Goal: Task Accomplishment & Management: Manage account settings

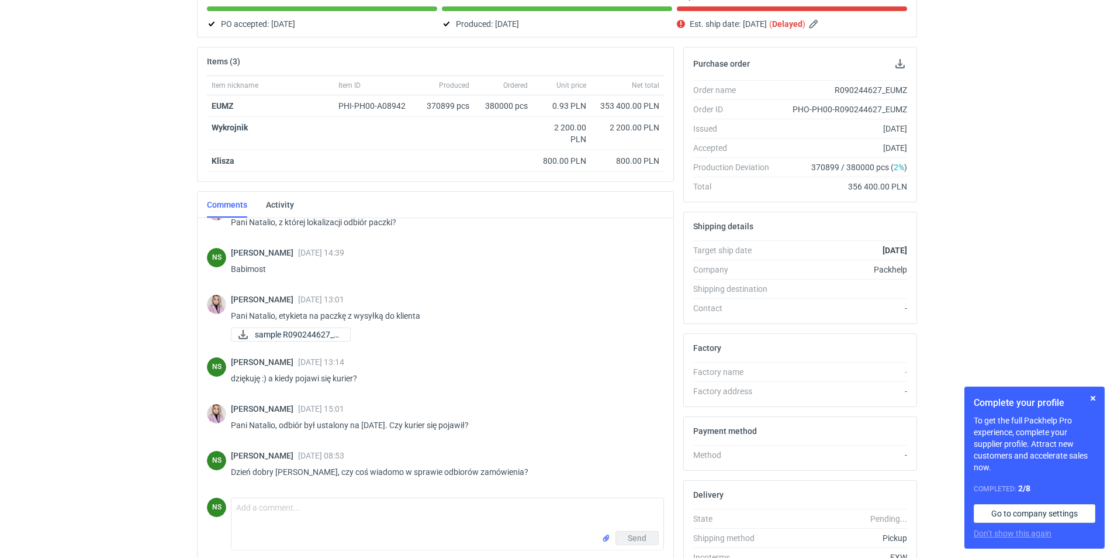
scroll to position [194, 0]
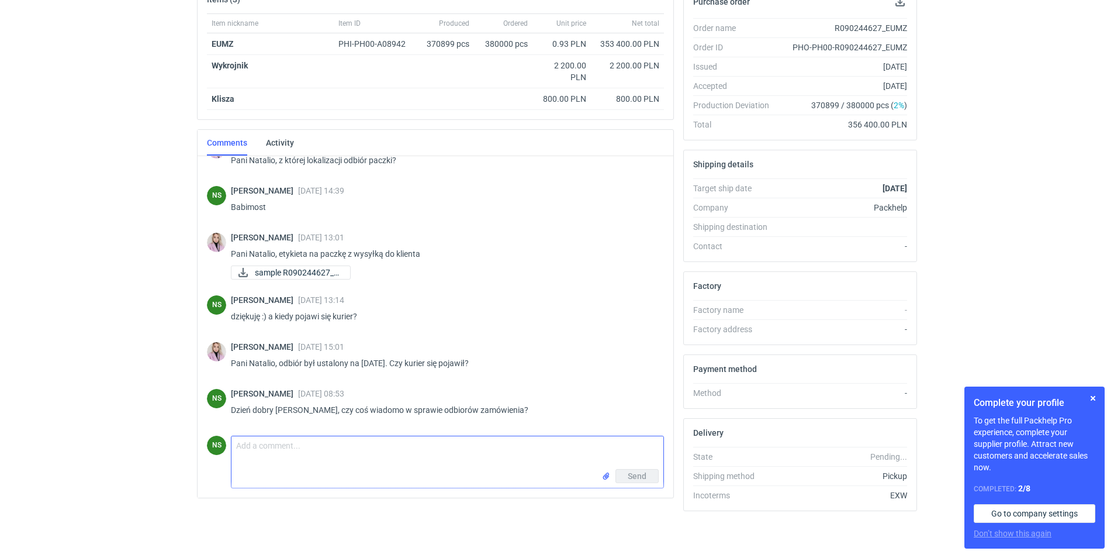
click at [270, 455] on textarea "Comment message" at bounding box center [448, 452] width 432 height 33
type textarea "Pani Klaudio, dziękuję za informacje. Jeśli chodzi o odbiór paczki przez Państw…"
click at [648, 480] on button "Send" at bounding box center [637, 476] width 43 height 14
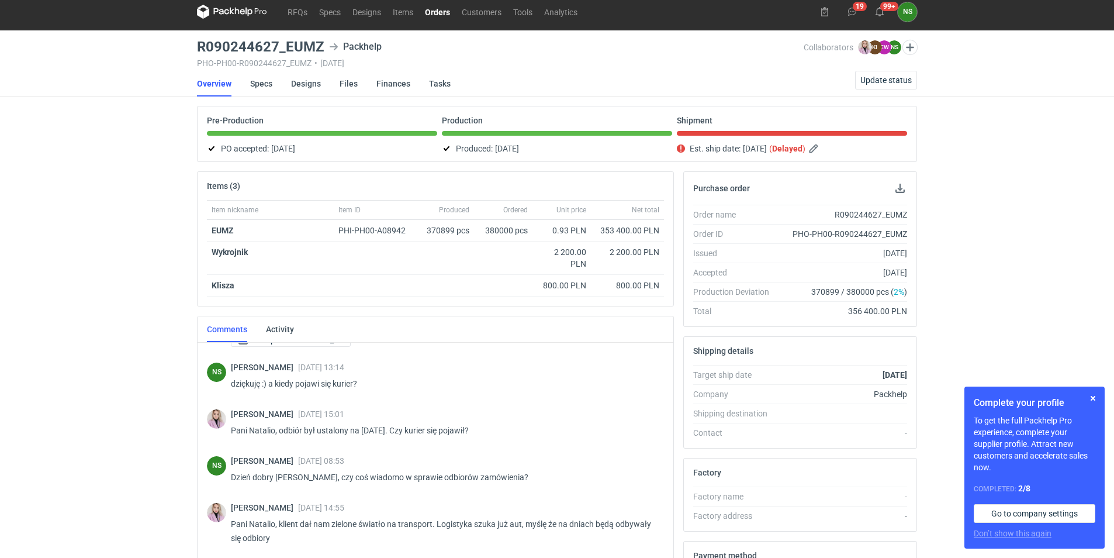
scroll to position [0, 0]
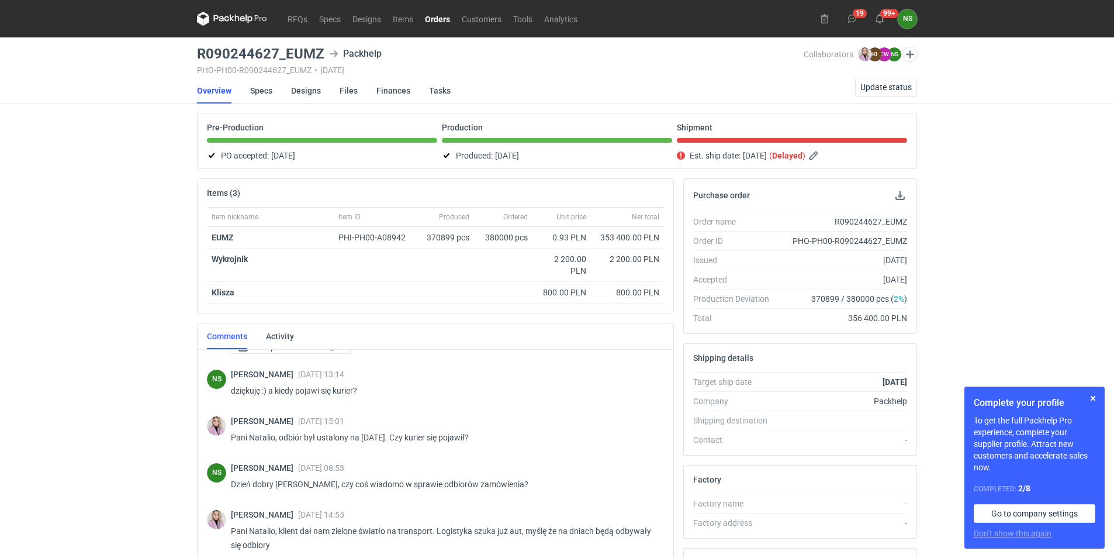
click at [442, 22] on link "Orders" at bounding box center [437, 19] width 37 height 14
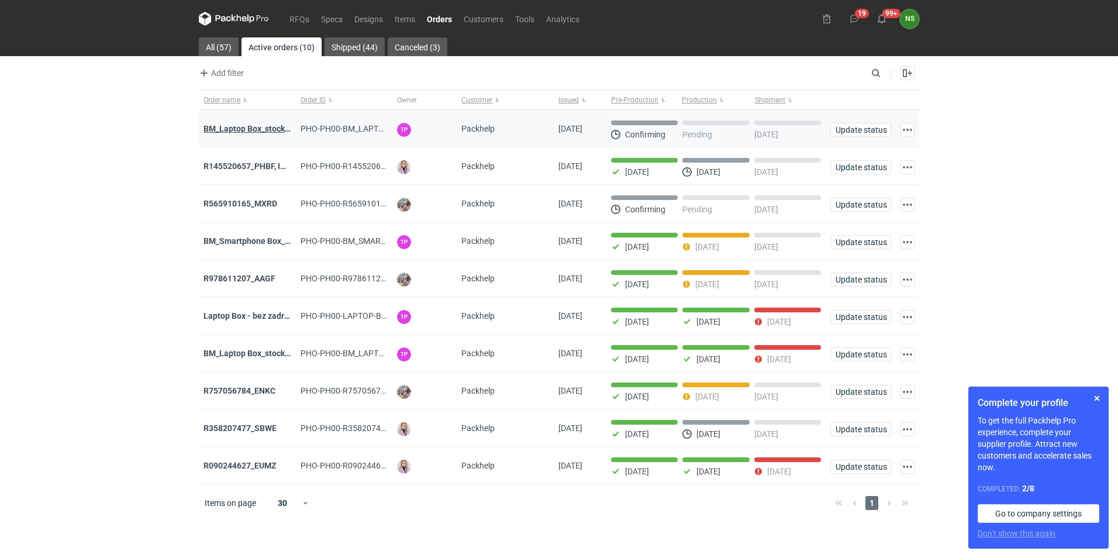
click at [263, 127] on strong "BM_Laptop Box_stock_06" at bounding box center [250, 128] width 94 height 9
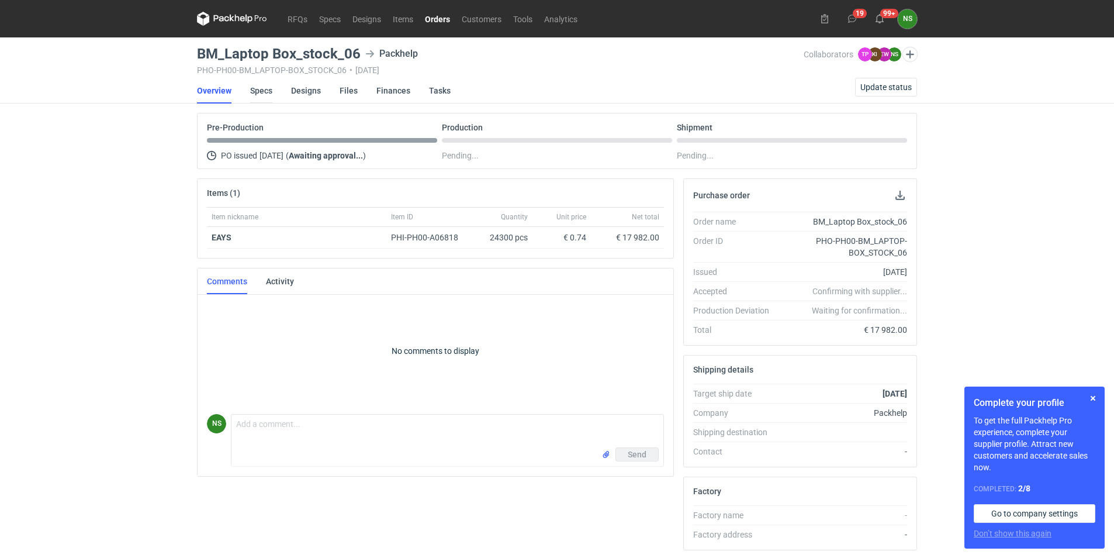
click at [270, 91] on link "Specs" at bounding box center [261, 91] width 22 height 26
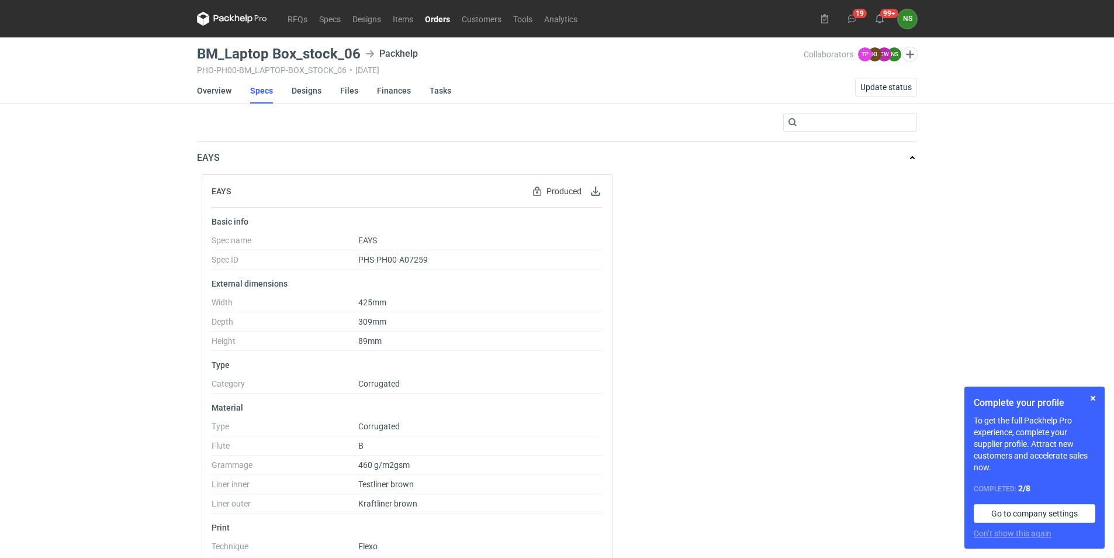
click at [434, 18] on link "Orders" at bounding box center [437, 19] width 37 height 14
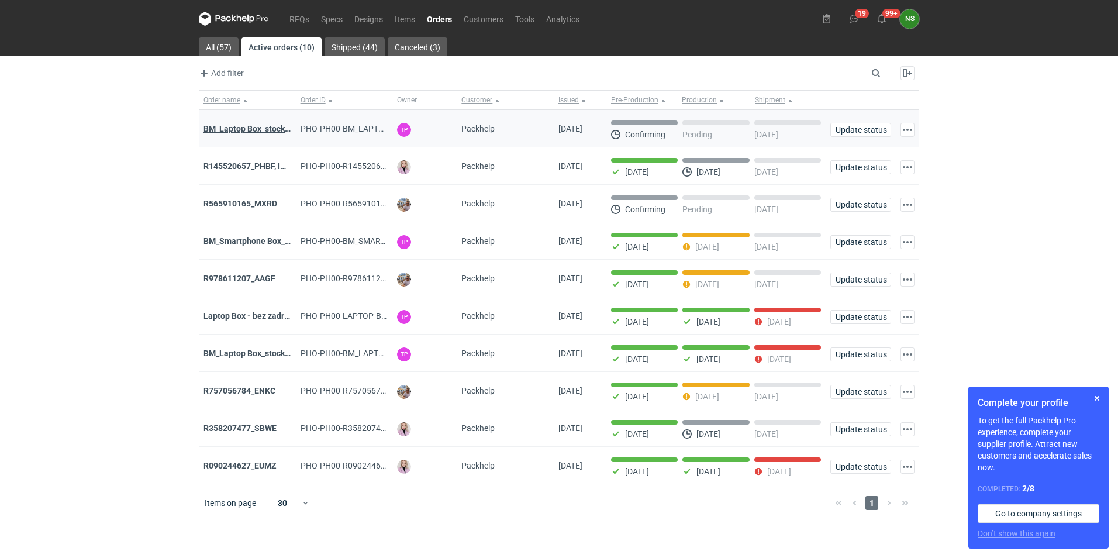
click at [268, 128] on strong "BM_Laptop Box_stock_06" at bounding box center [250, 128] width 94 height 9
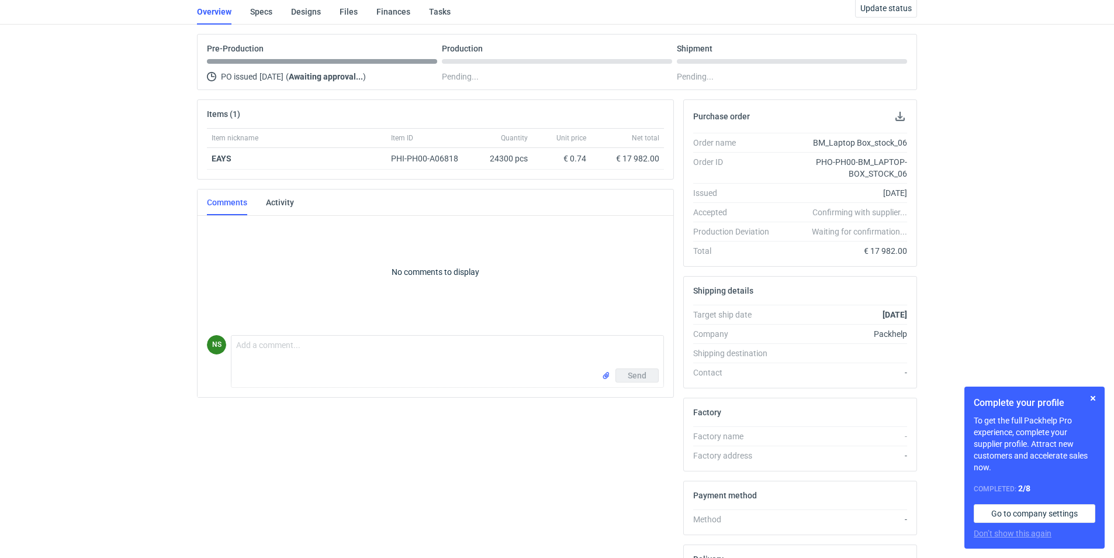
scroll to position [58, 0]
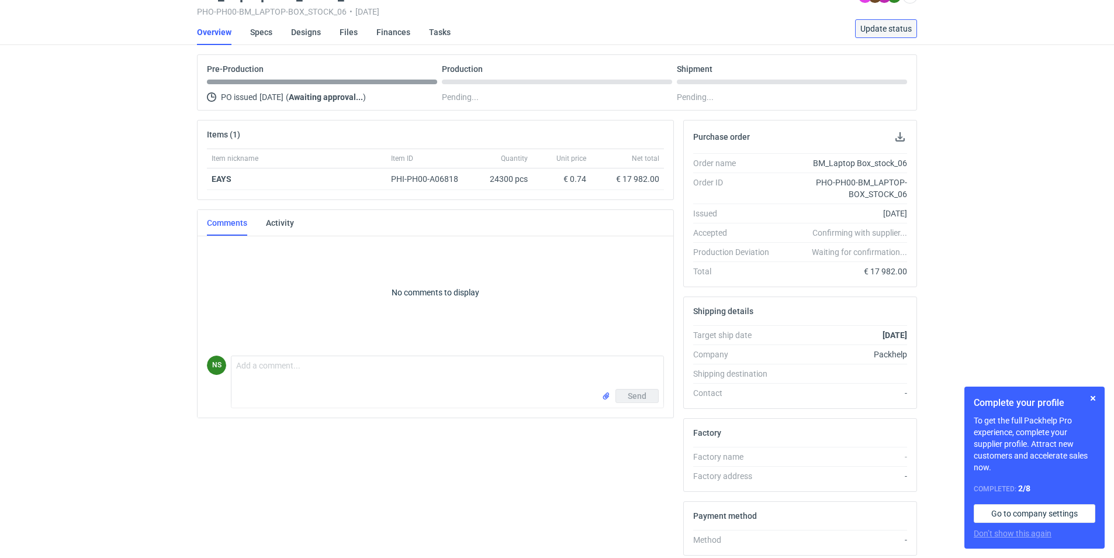
click at [906, 31] on span "Update status" at bounding box center [886, 29] width 51 height 8
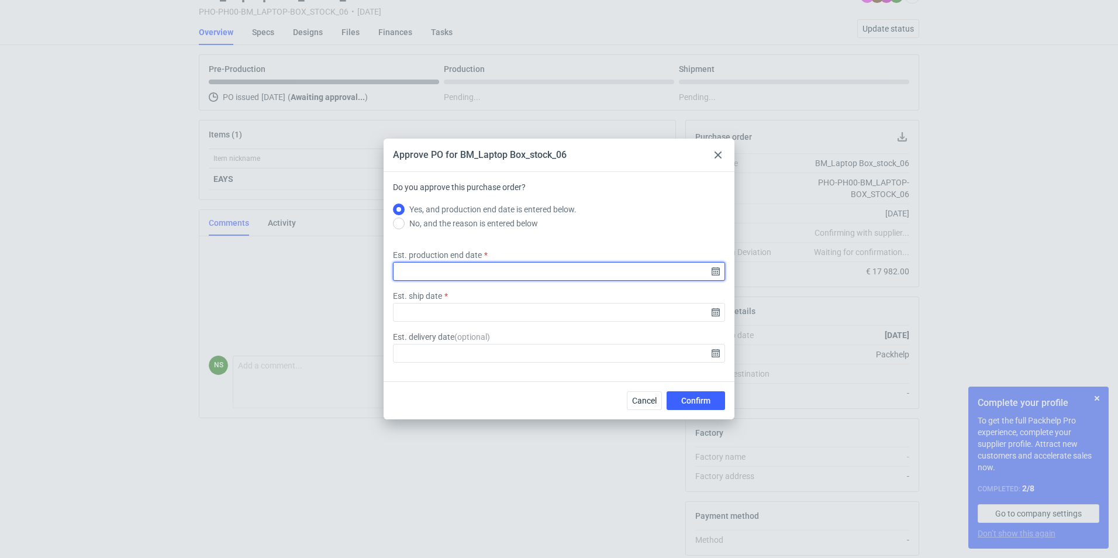
click at [713, 270] on input "Est. production end date" at bounding box center [559, 271] width 332 height 19
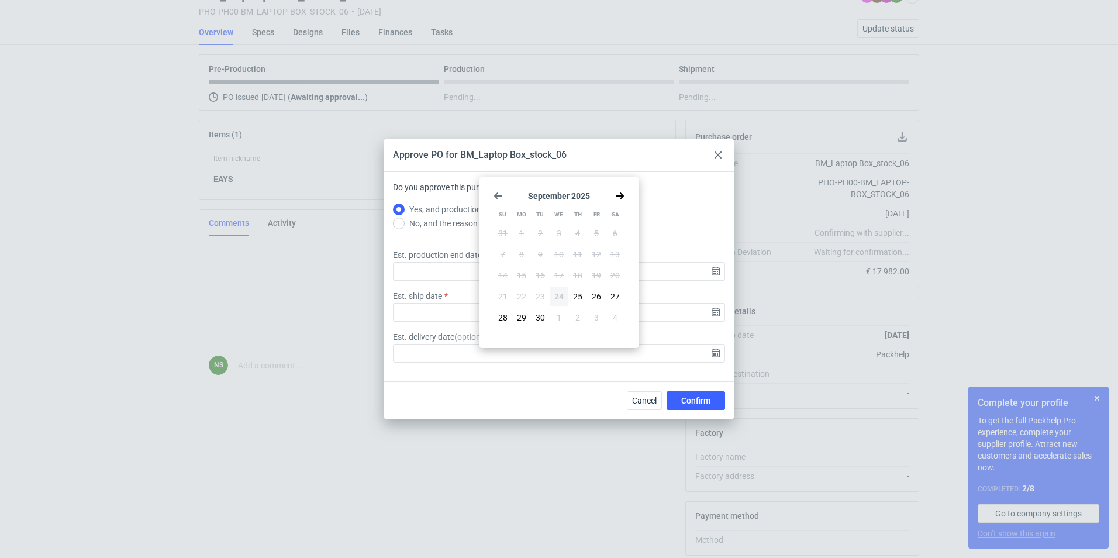
click at [620, 197] on icon "Go forward 1 month" at bounding box center [619, 195] width 9 height 9
click at [544, 254] on button "7" at bounding box center [540, 254] width 19 height 19
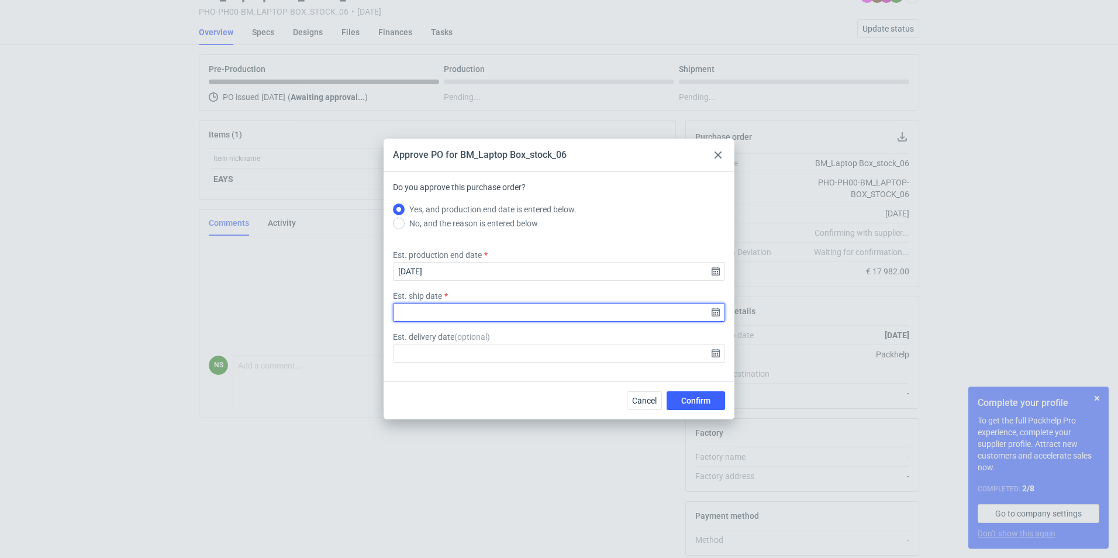
click at [716, 315] on input "Est. ship date" at bounding box center [559, 312] width 332 height 19
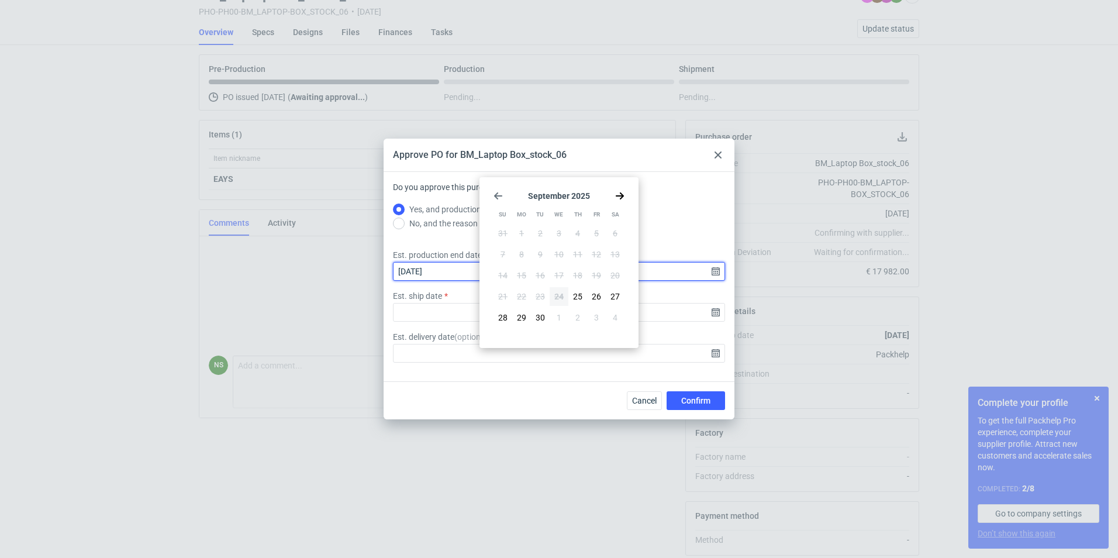
click at [435, 274] on input "[DATE]" at bounding box center [559, 271] width 332 height 19
click at [715, 275] on input "[DATE]" at bounding box center [559, 271] width 332 height 19
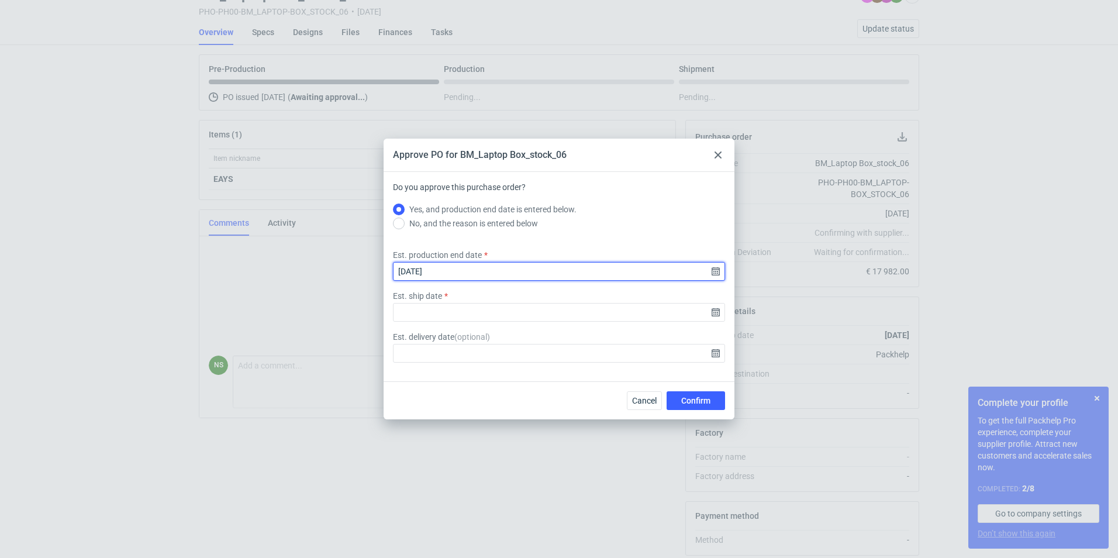
click at [710, 270] on input "[DATE]" at bounding box center [559, 271] width 332 height 19
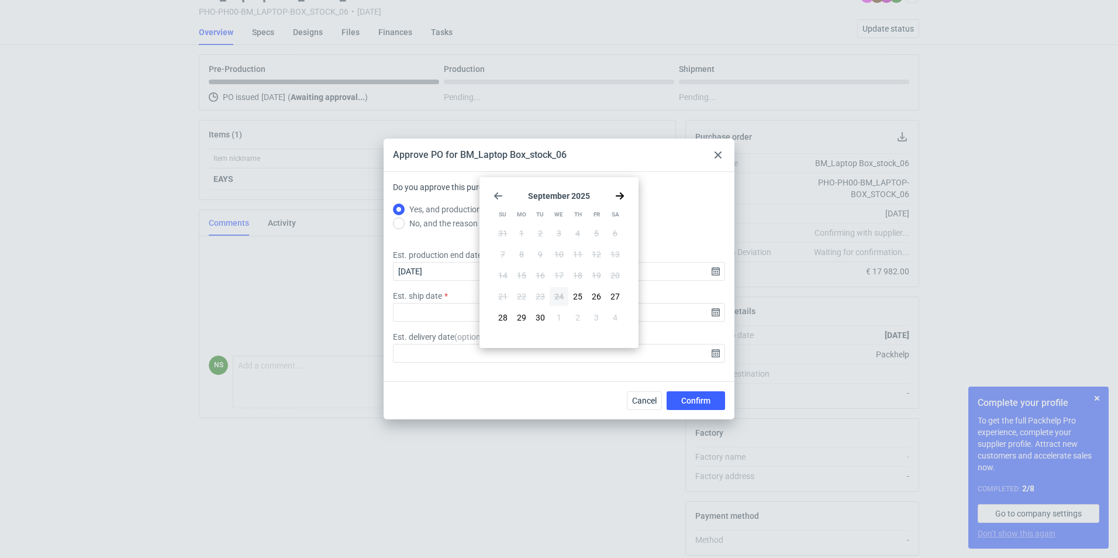
click at [624, 192] on div "[DATE] Su Mo Tu We Th Fr Sa 31 1 2 3 4 5 6 7 8 9 10 11 12 13 14 15 16 17 18 19 …" at bounding box center [559, 262] width 150 height 161
click at [623, 193] on icon "Go forward 1 month" at bounding box center [619, 195] width 9 height 9
click at [524, 251] on button "6" at bounding box center [521, 254] width 19 height 19
type input "[DATE]"
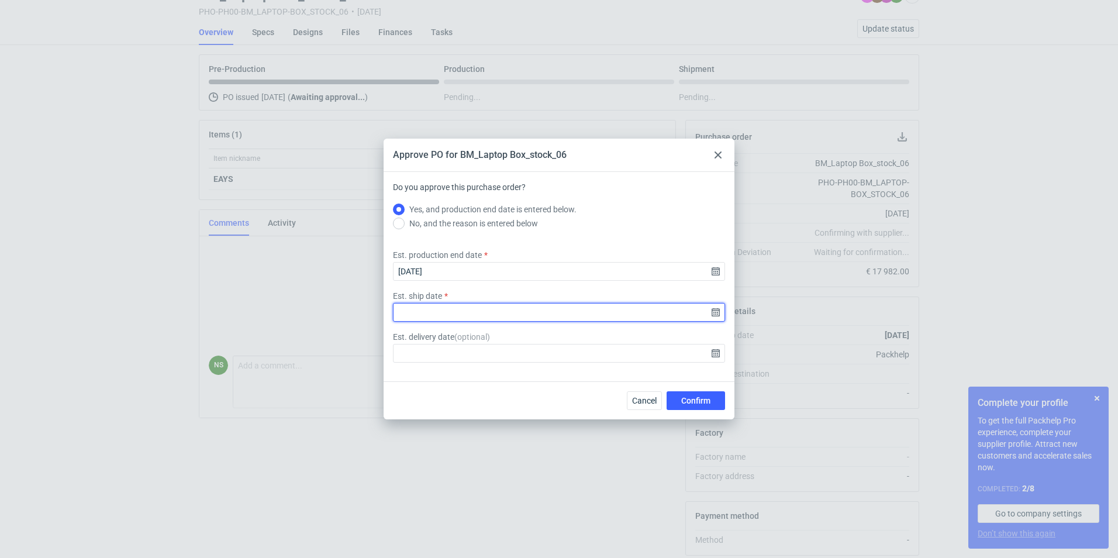
click at [710, 315] on input "Est. ship date" at bounding box center [559, 312] width 332 height 19
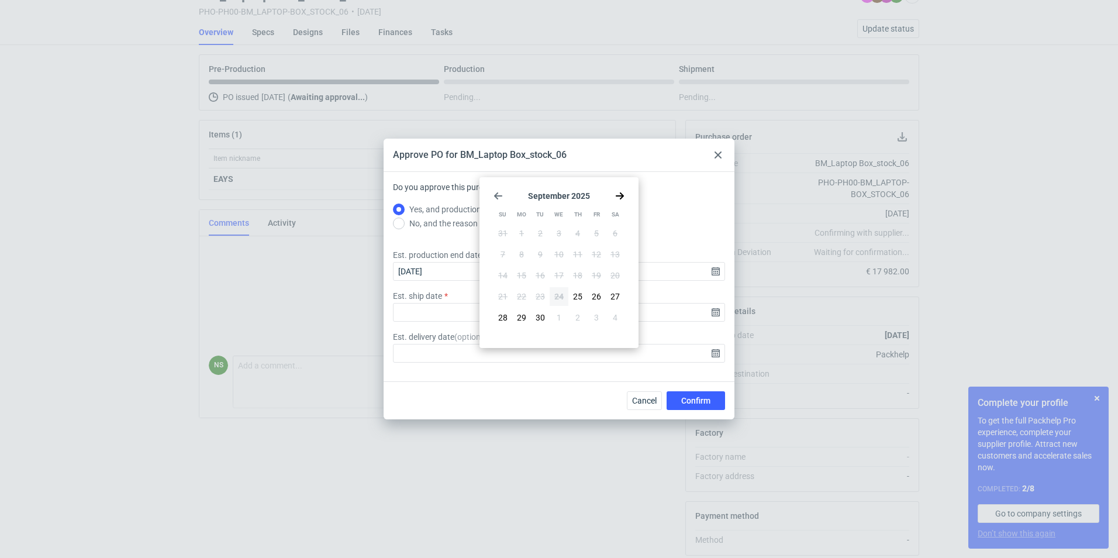
click at [622, 192] on icon "Go forward 1 month" at bounding box center [619, 195] width 9 height 9
click at [527, 257] on button "6" at bounding box center [521, 254] width 19 height 19
type input "[DATE]"
click at [708, 396] on span "Confirm" at bounding box center [695, 400] width 29 height 8
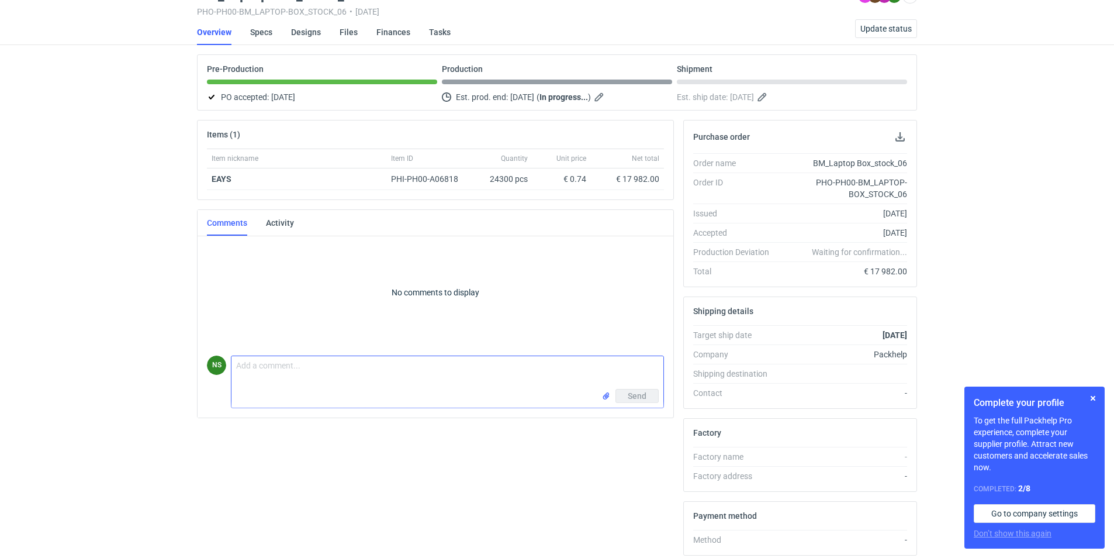
click at [267, 367] on textarea "Comment message" at bounding box center [448, 372] width 432 height 33
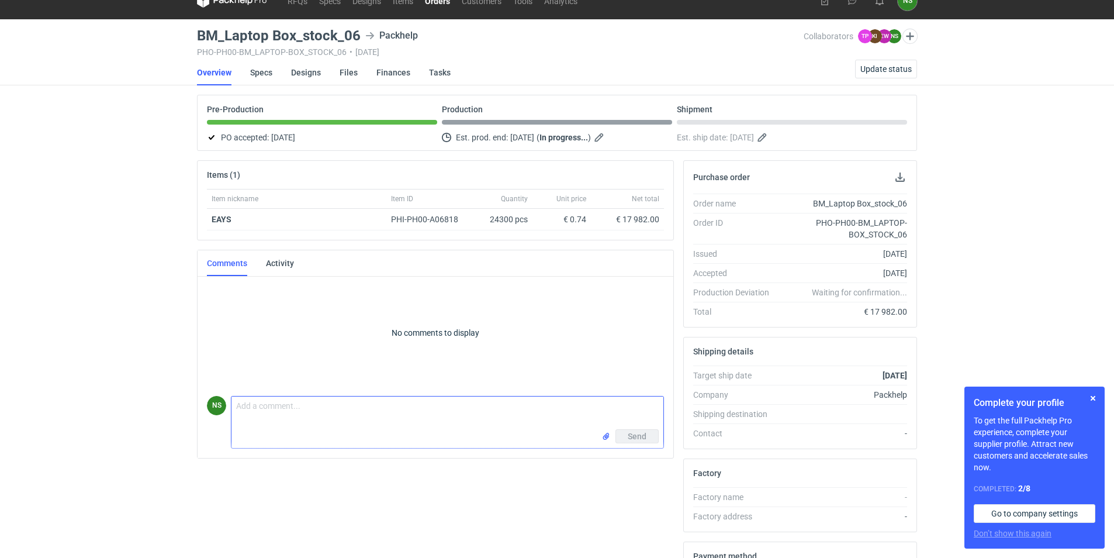
scroll to position [0, 0]
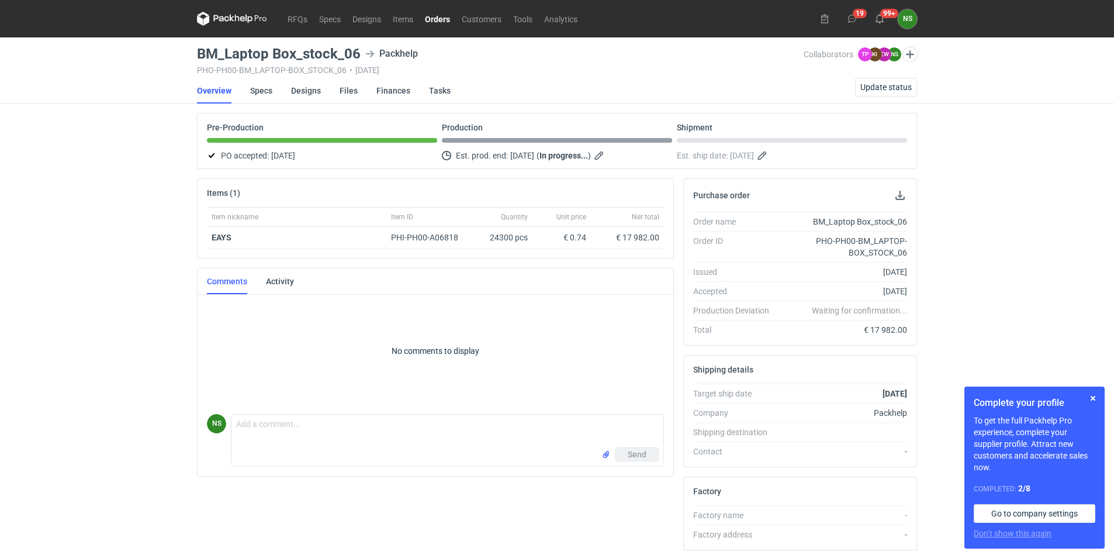
click at [434, 15] on link "Orders" at bounding box center [437, 19] width 37 height 14
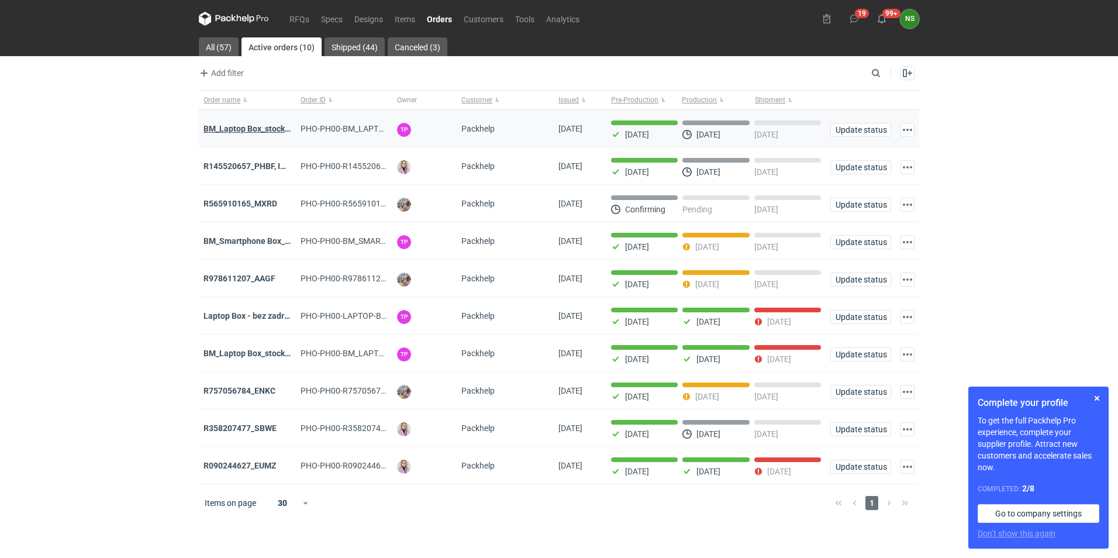
click at [277, 127] on strong "BM_Laptop Box_stock_06" at bounding box center [250, 128] width 94 height 9
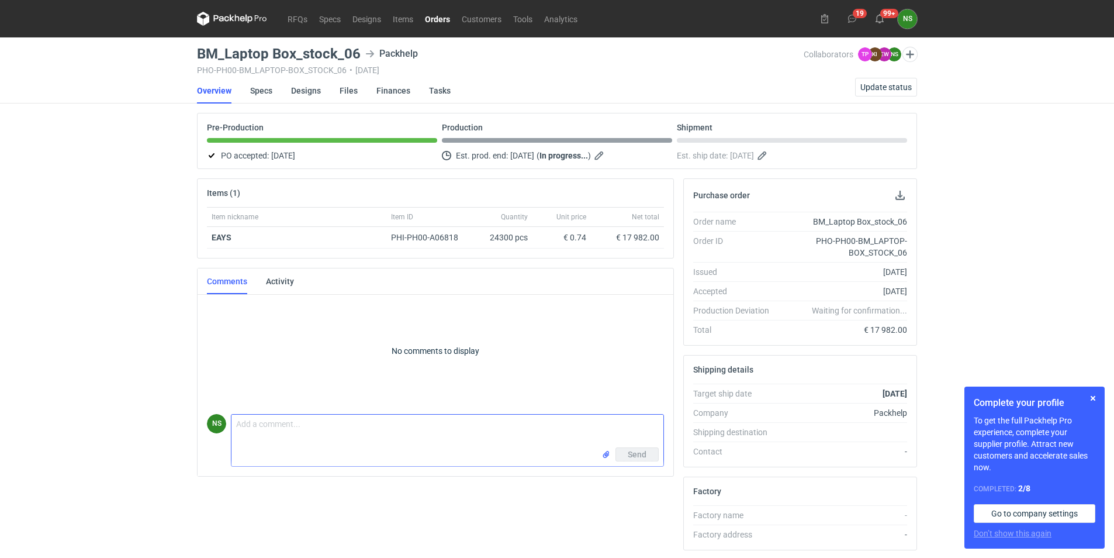
click at [257, 428] on textarea "Comment message" at bounding box center [448, 431] width 432 height 33
type textarea "Pani Tosiu, potwierdzam dostępność na 6/7.10."
click at [651, 455] on button "Send" at bounding box center [637, 454] width 43 height 14
click at [445, 19] on link "Orders" at bounding box center [437, 19] width 37 height 14
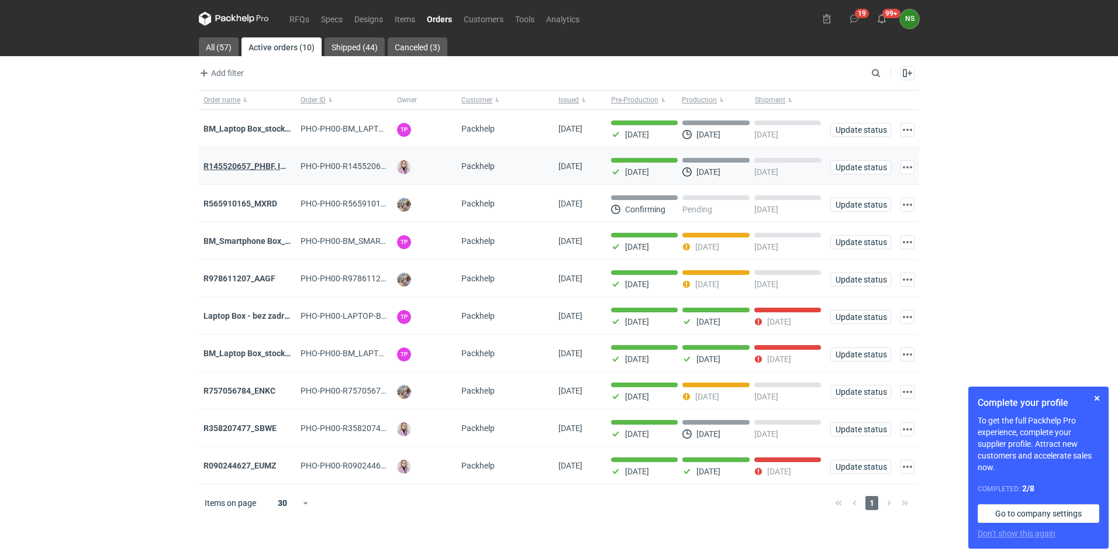
click at [266, 165] on strong "R145520657_PHBF, IDBY" at bounding box center [249, 165] width 92 height 9
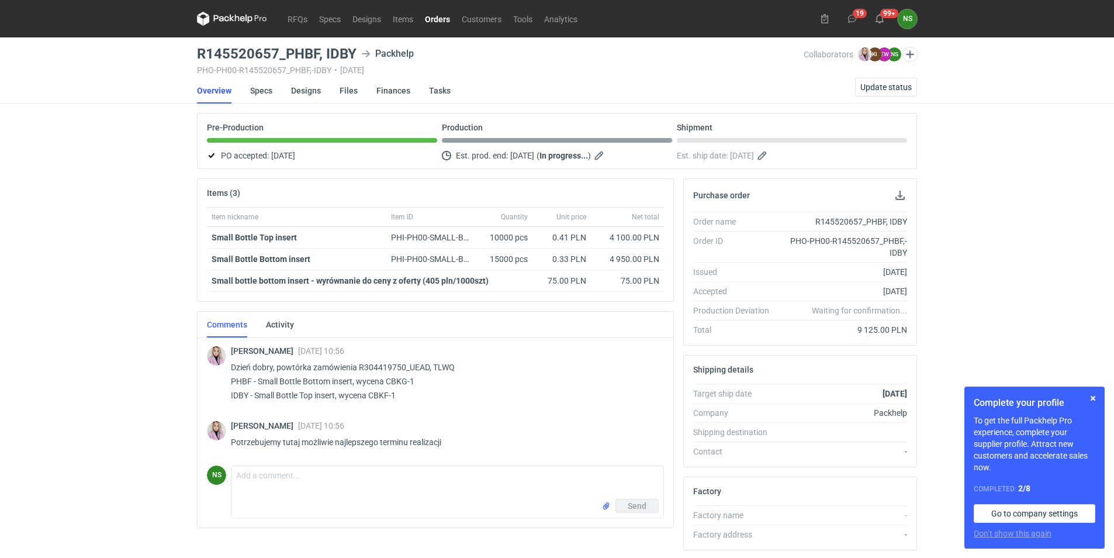
click at [434, 23] on link "Orders" at bounding box center [437, 19] width 37 height 14
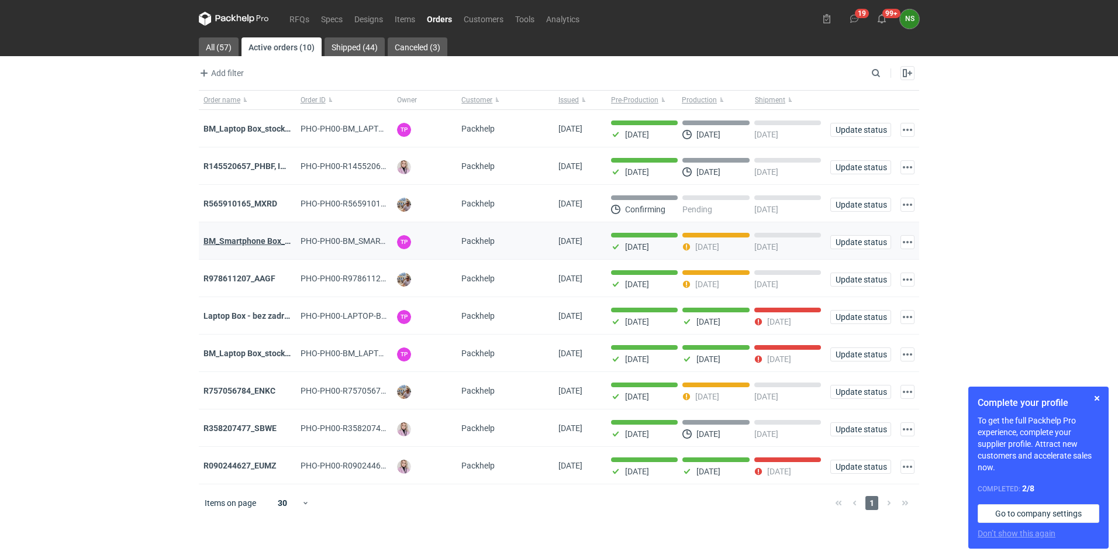
click at [234, 246] on strong "BM_Smartphone Box_stock_06" at bounding box center [260, 240] width 114 height 9
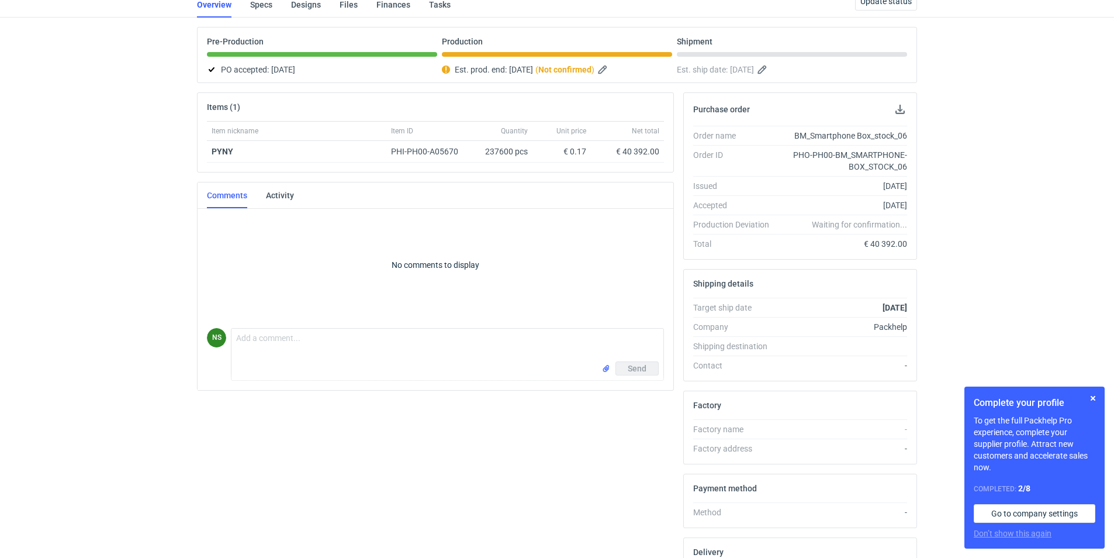
scroll to position [117, 0]
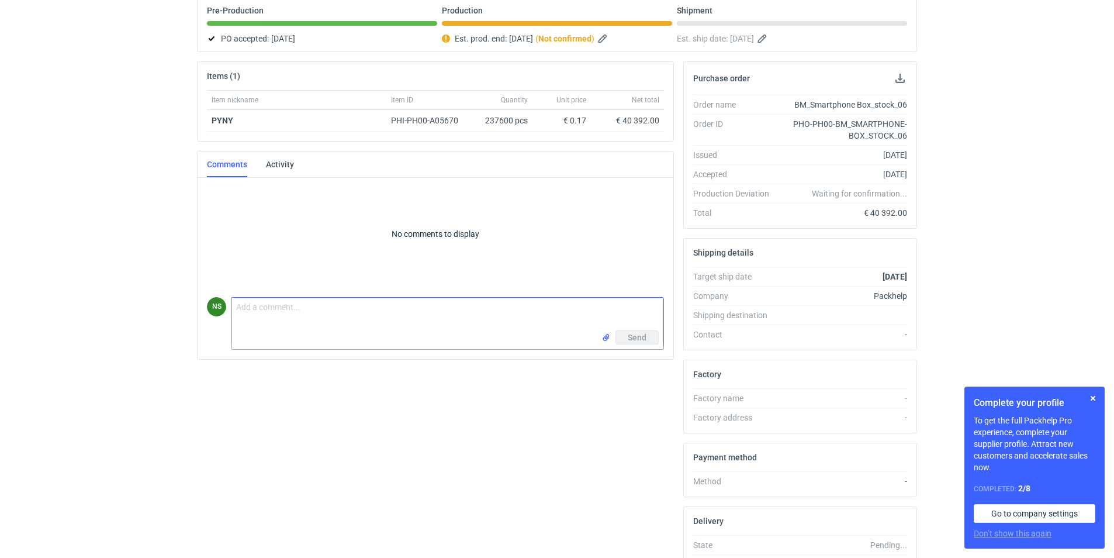
click at [279, 318] on textarea "Comment message" at bounding box center [448, 314] width 432 height 33
type textarea "[PERSON_NAME], mamy już gotowe 144 000szt brakującą ilość chcemy dokończyć [DAT…"
click at [630, 333] on span "Send" at bounding box center [637, 337] width 19 height 8
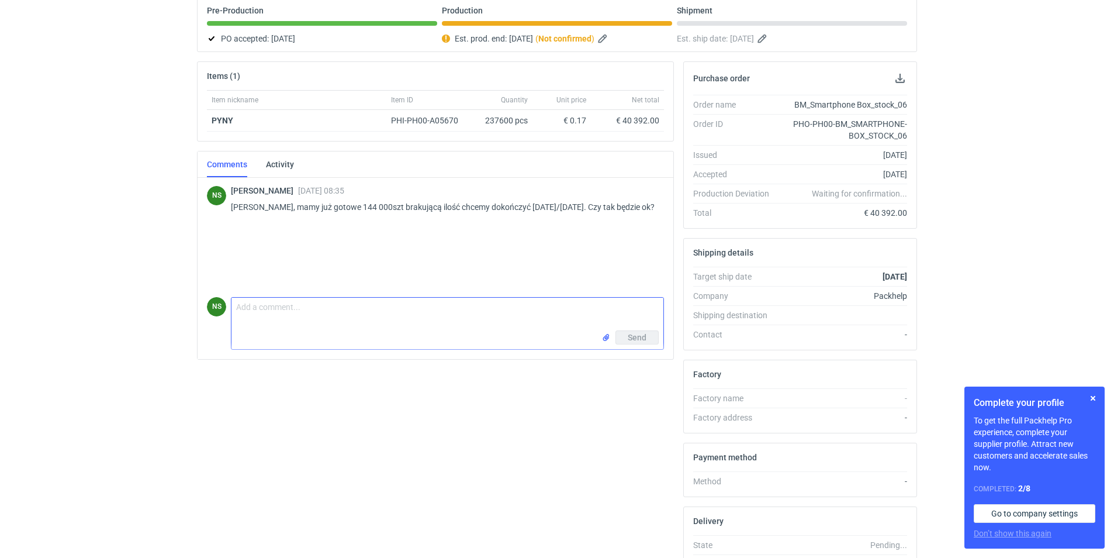
scroll to position [0, 0]
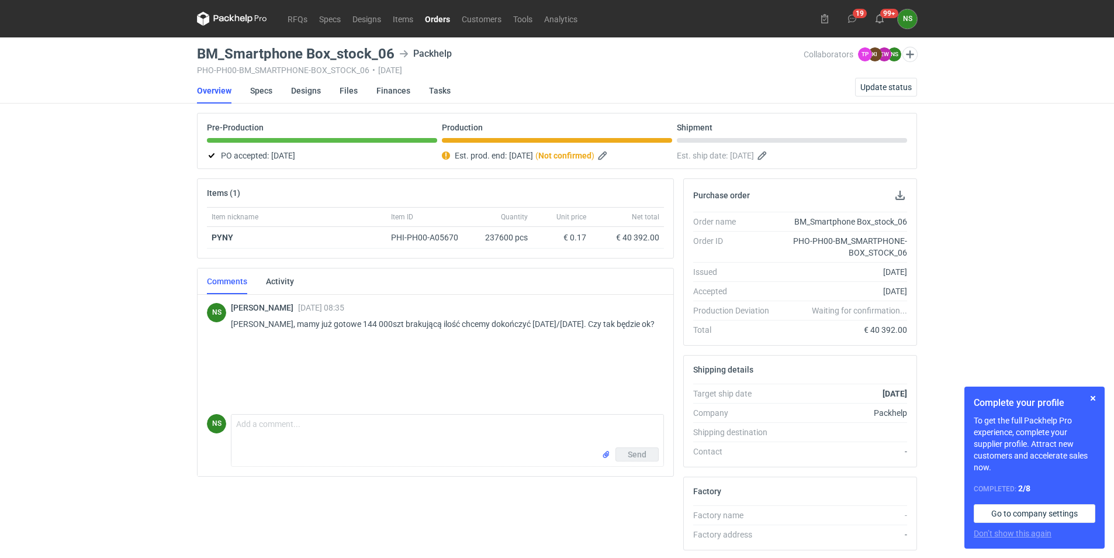
click at [436, 19] on link "Orders" at bounding box center [437, 19] width 37 height 14
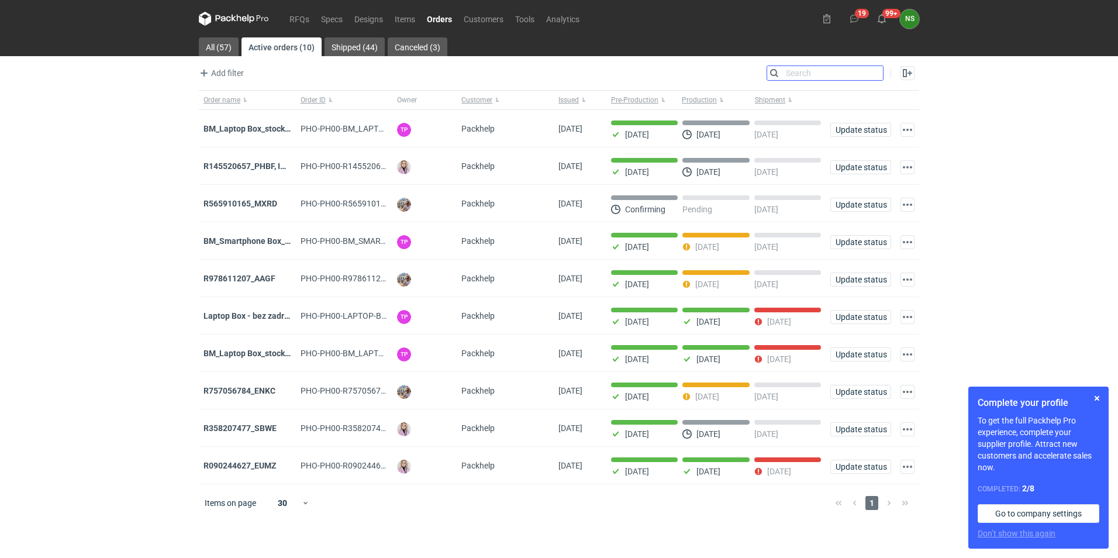
click at [876, 72] on input "Search" at bounding box center [825, 73] width 116 height 14
paste input "R978611207_AAGF"
type input "R978611207_AAGF"
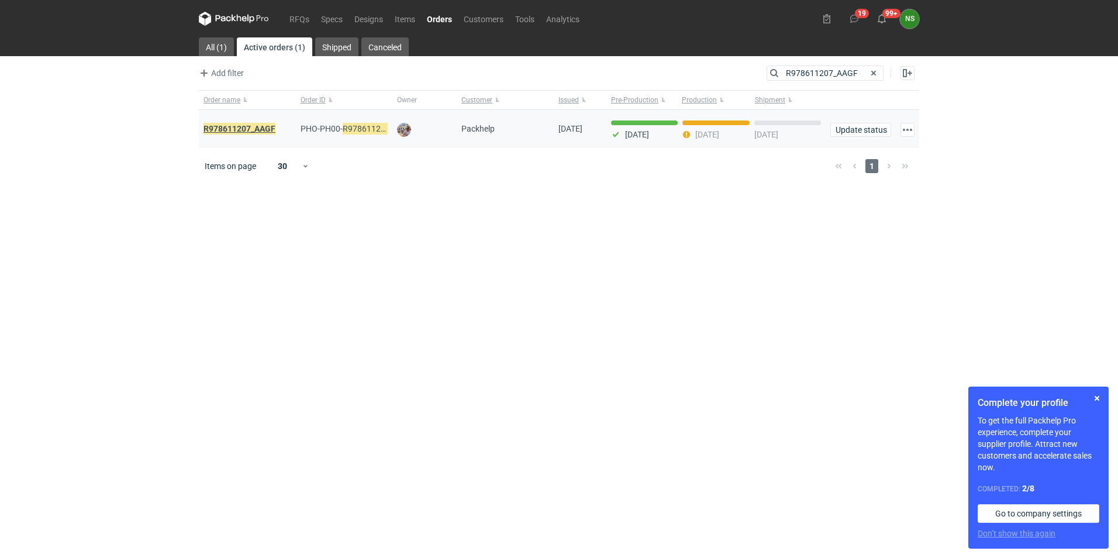
click at [234, 128] on em "R978611207_AAGF" at bounding box center [239, 128] width 72 height 13
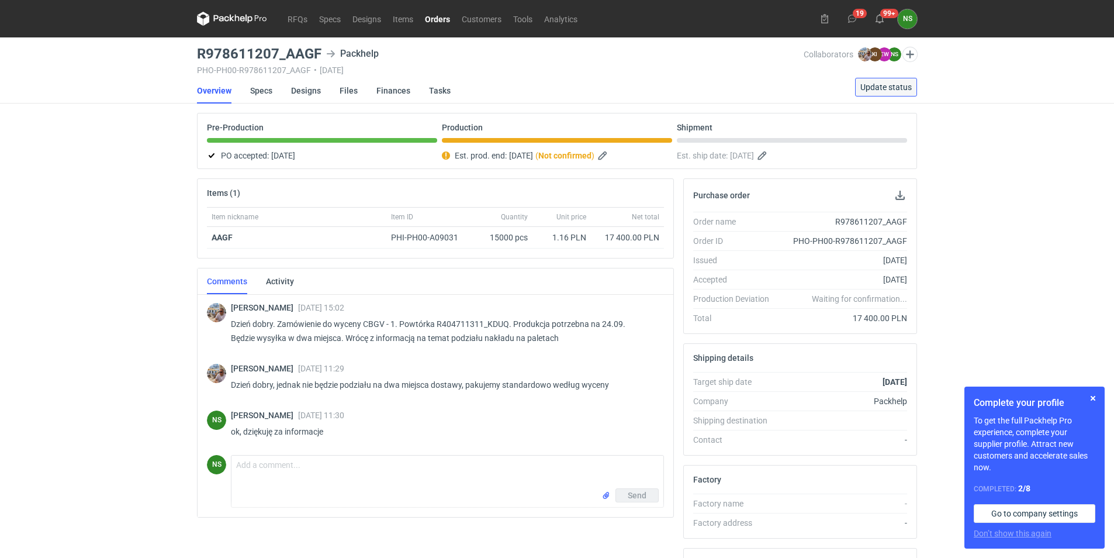
click at [875, 88] on span "Update status" at bounding box center [886, 87] width 51 height 8
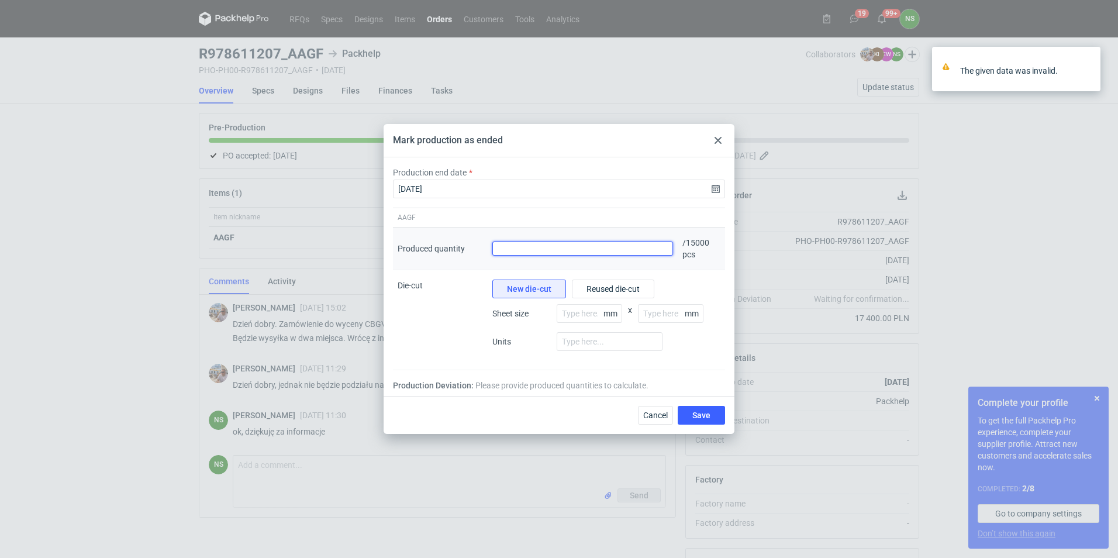
click at [516, 247] on input "Produced quantity" at bounding box center [582, 248] width 181 height 14
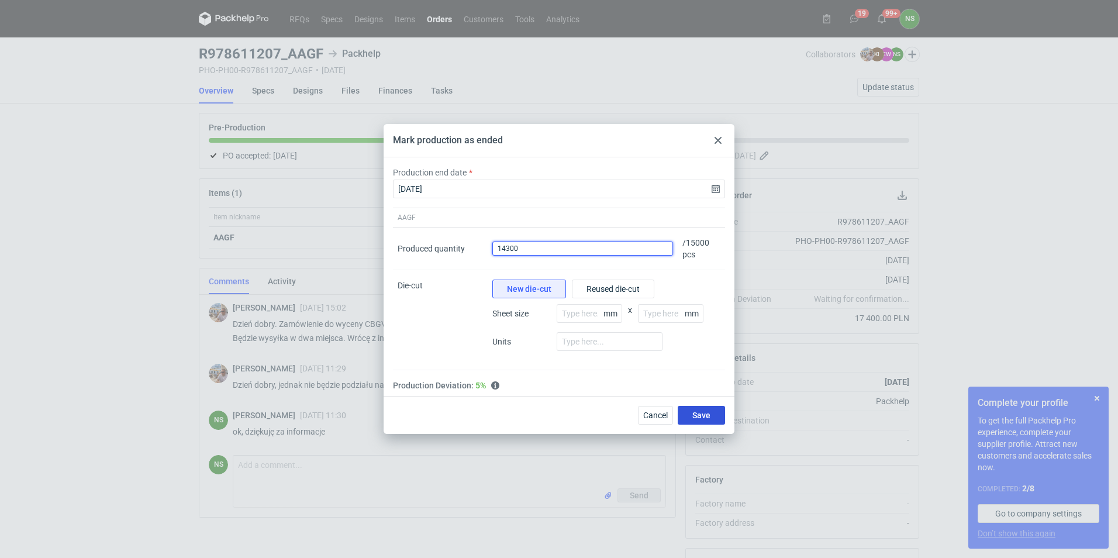
type input "14300"
click at [696, 412] on span "Save" at bounding box center [701, 415] width 18 height 8
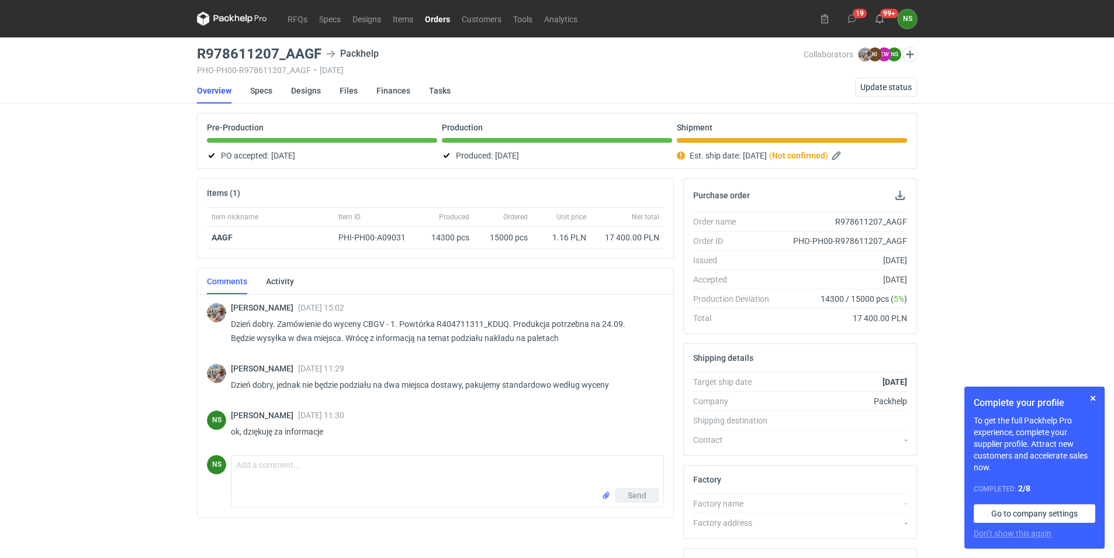
click at [437, 16] on link "Orders" at bounding box center [437, 19] width 37 height 14
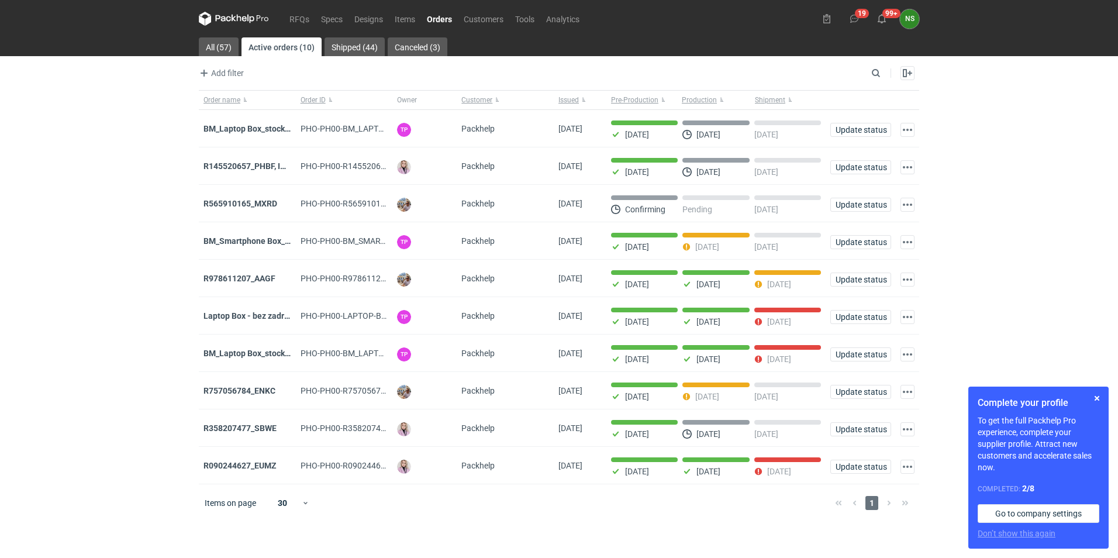
click at [265, 394] on strong "R757056784_ENKC" at bounding box center [239, 390] width 72 height 9
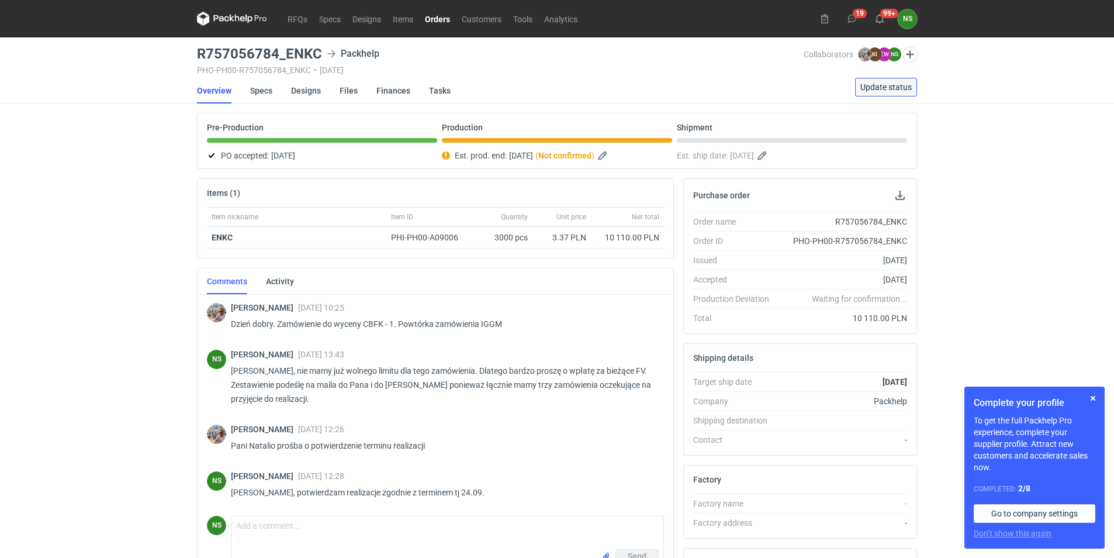
click at [872, 90] on span "Update status" at bounding box center [886, 87] width 51 height 8
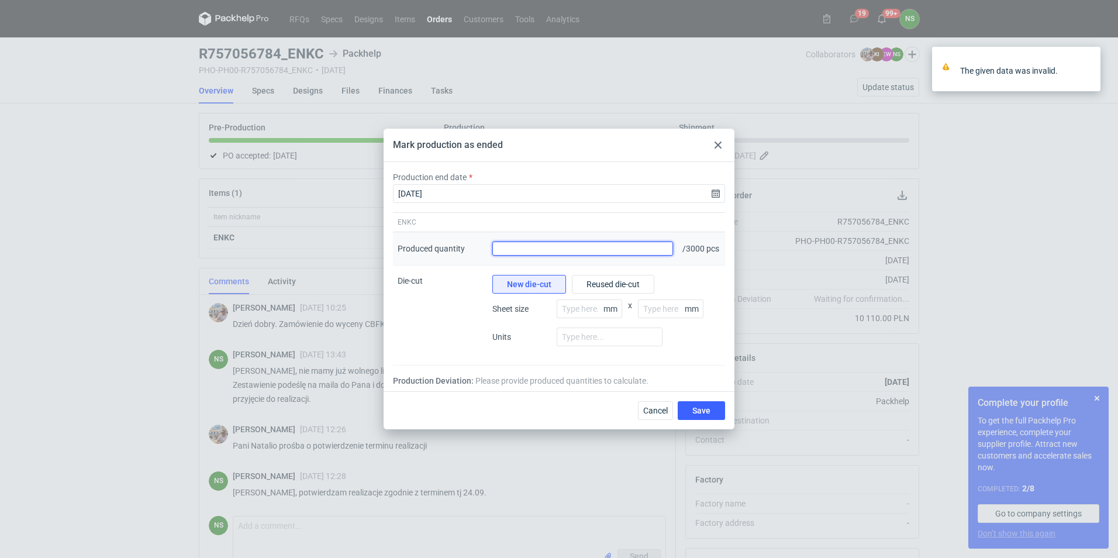
drag, startPoint x: 503, startPoint y: 247, endPoint x: 508, endPoint y: 251, distance: 6.2
click at [506, 248] on input "Produced quantity" at bounding box center [582, 248] width 181 height 14
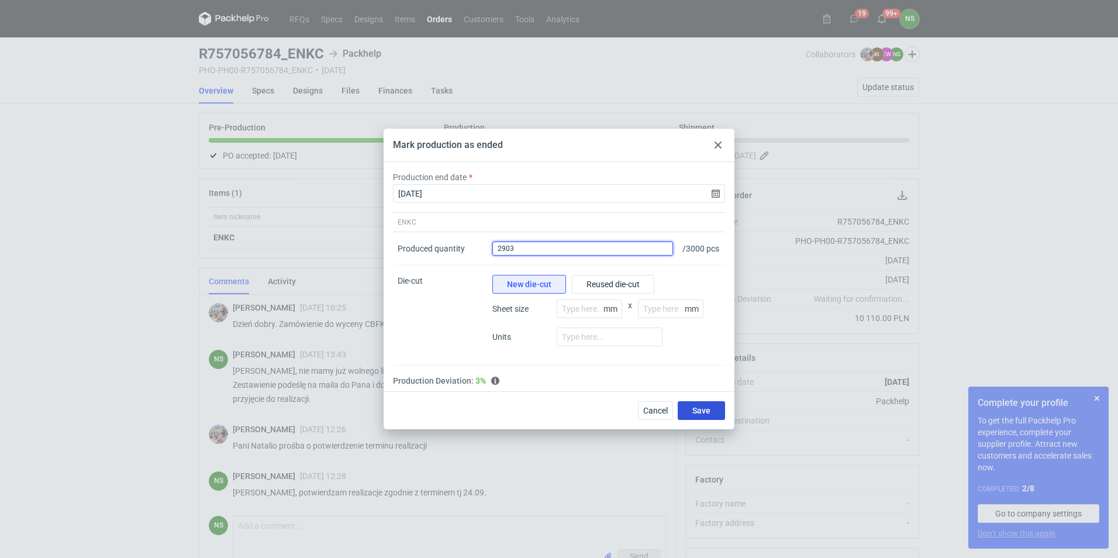
type input "2903"
click at [714, 410] on button "Save" at bounding box center [701, 410] width 47 height 19
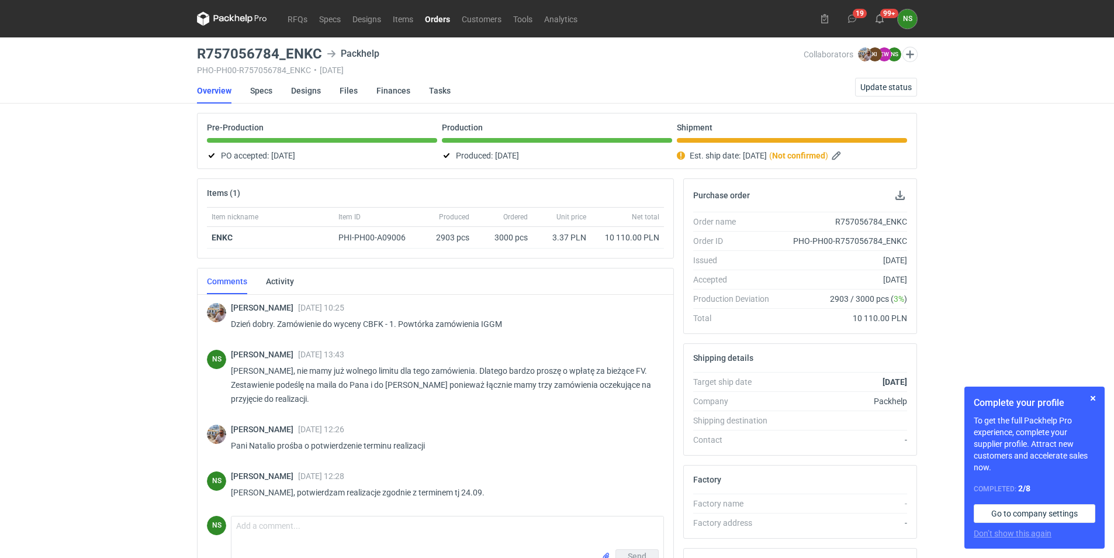
click at [439, 19] on link "Orders" at bounding box center [437, 19] width 37 height 14
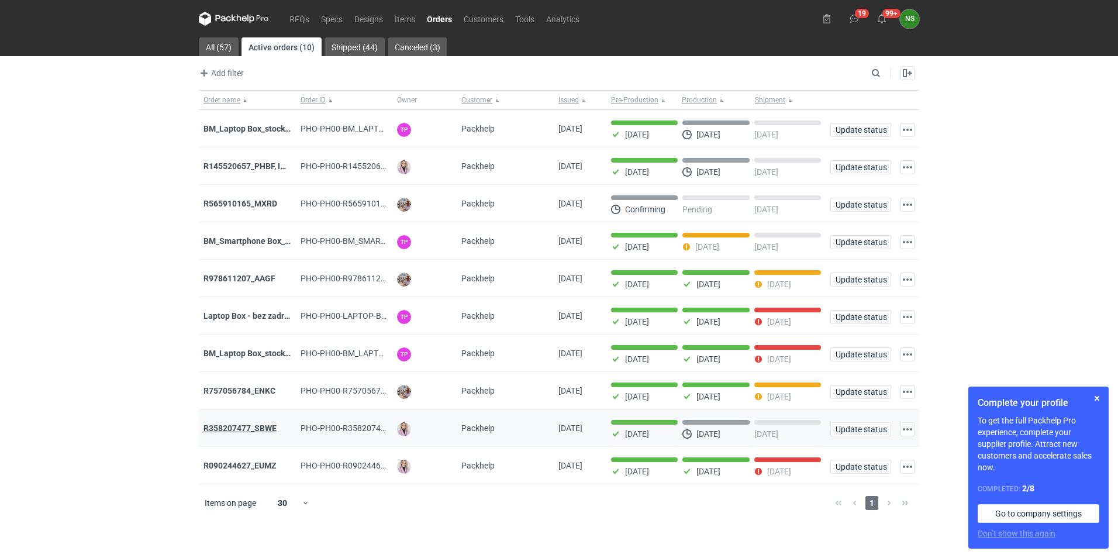
click at [226, 432] on strong "R358207477_SBWE" at bounding box center [239, 427] width 73 height 9
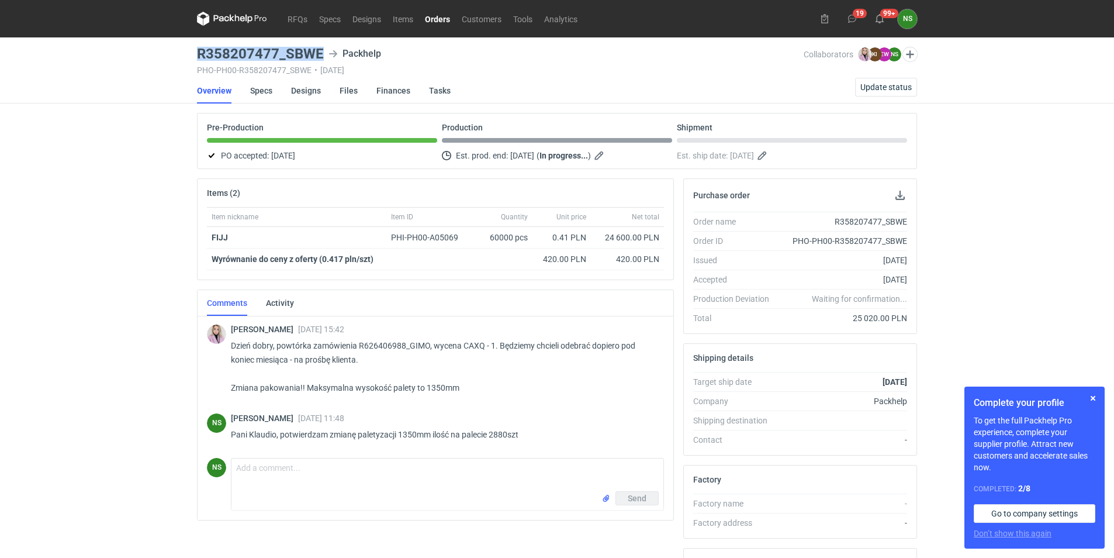
drag, startPoint x: 322, startPoint y: 51, endPoint x: 192, endPoint y: 49, distance: 130.4
click at [192, 49] on div "RFQs Specs Designs Items Orders Customers Tools Analytics 19 99+ NS [PERSON_NAM…" at bounding box center [557, 279] width 1114 height 558
drag, startPoint x: 524, startPoint y: 433, endPoint x: 397, endPoint y: 432, distance: 127.5
click at [397, 432] on p "Pani Klaudio, potwierdzam zmianę paletyzacji 1350mm ilość na palecie 2880szt" at bounding box center [443, 434] width 424 height 14
copy p "1350mm ilość na palecie 2880szt"
